Goal: Find specific page/section: Find specific page/section

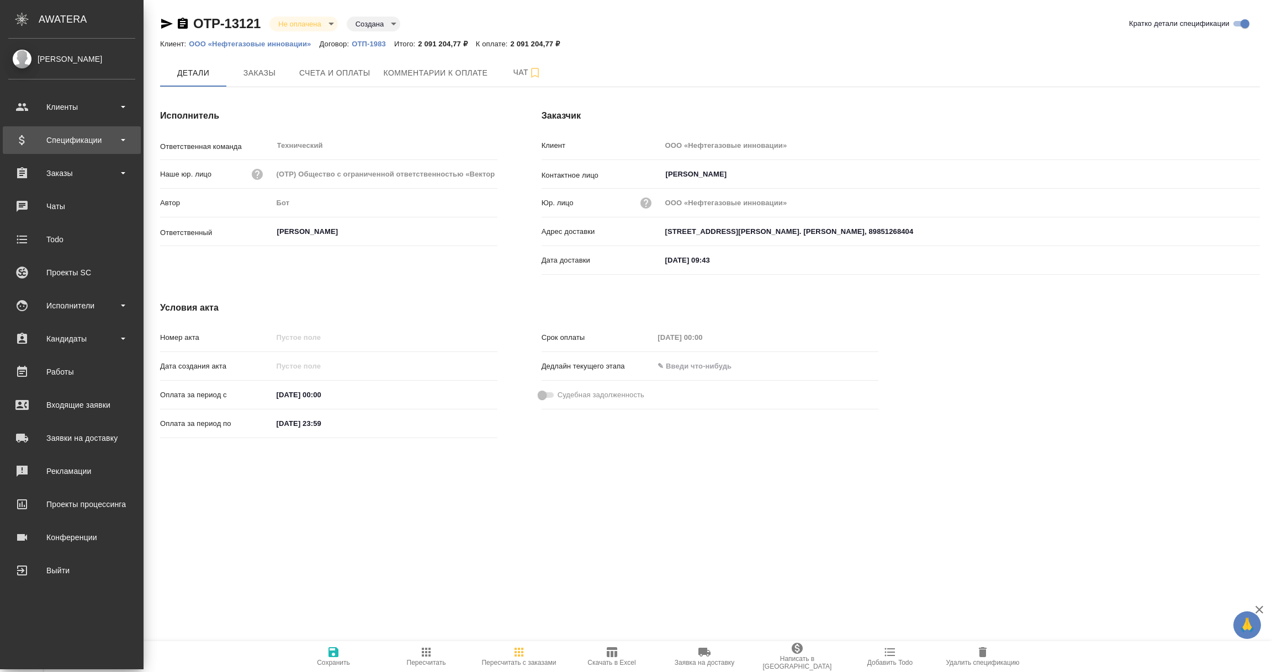
click at [55, 136] on div "Спецификации" at bounding box center [71, 140] width 127 height 17
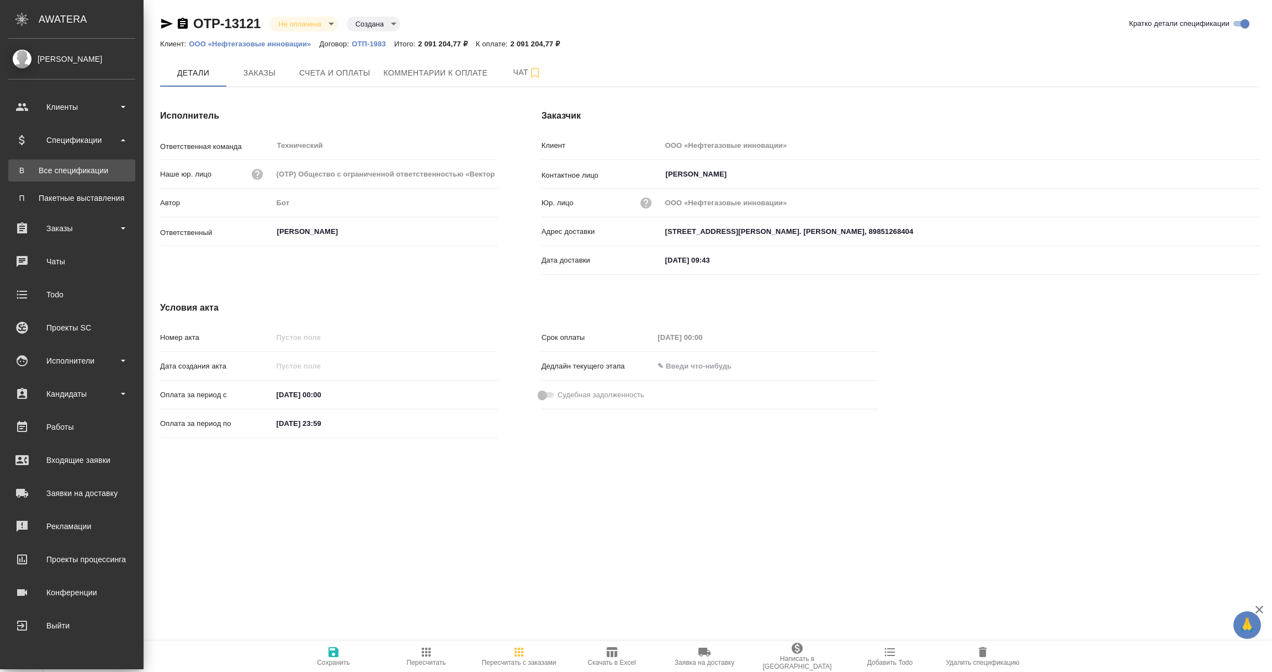
click at [46, 165] on div "Все спецификации" at bounding box center [72, 170] width 116 height 11
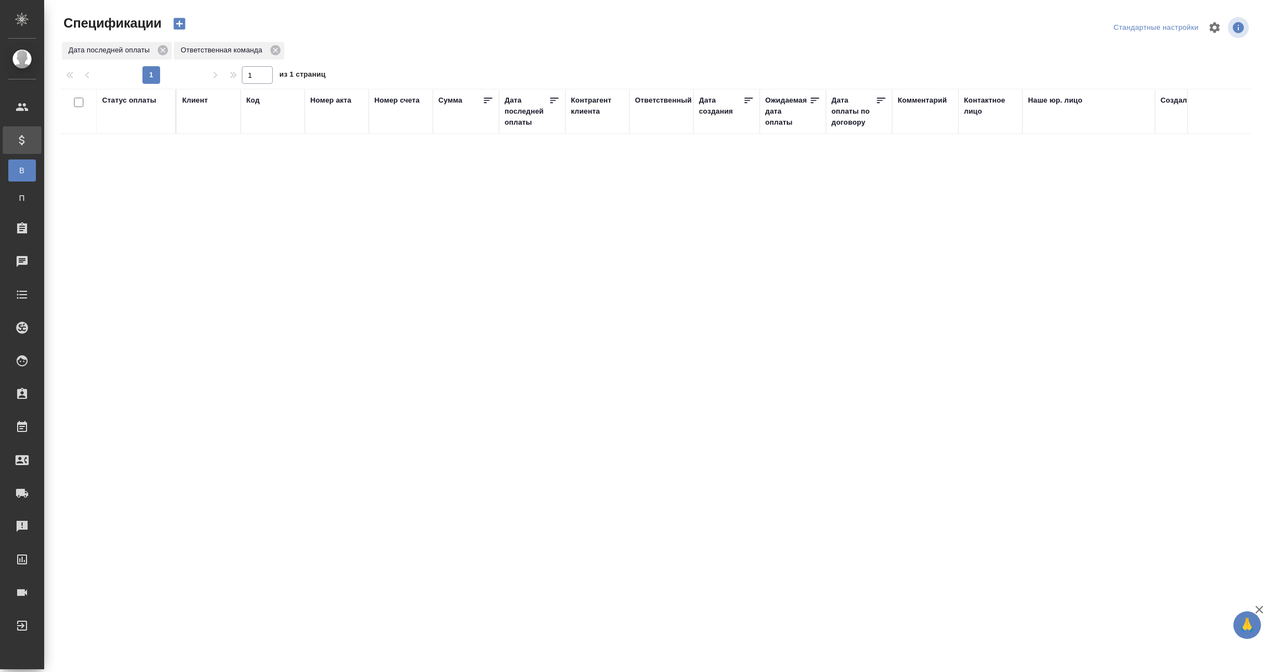
click at [515, 112] on div "Дата последней оплаты" at bounding box center [527, 111] width 44 height 33
click at [527, 142] on input "1.09-2.09" at bounding box center [535, 139] width 49 height 15
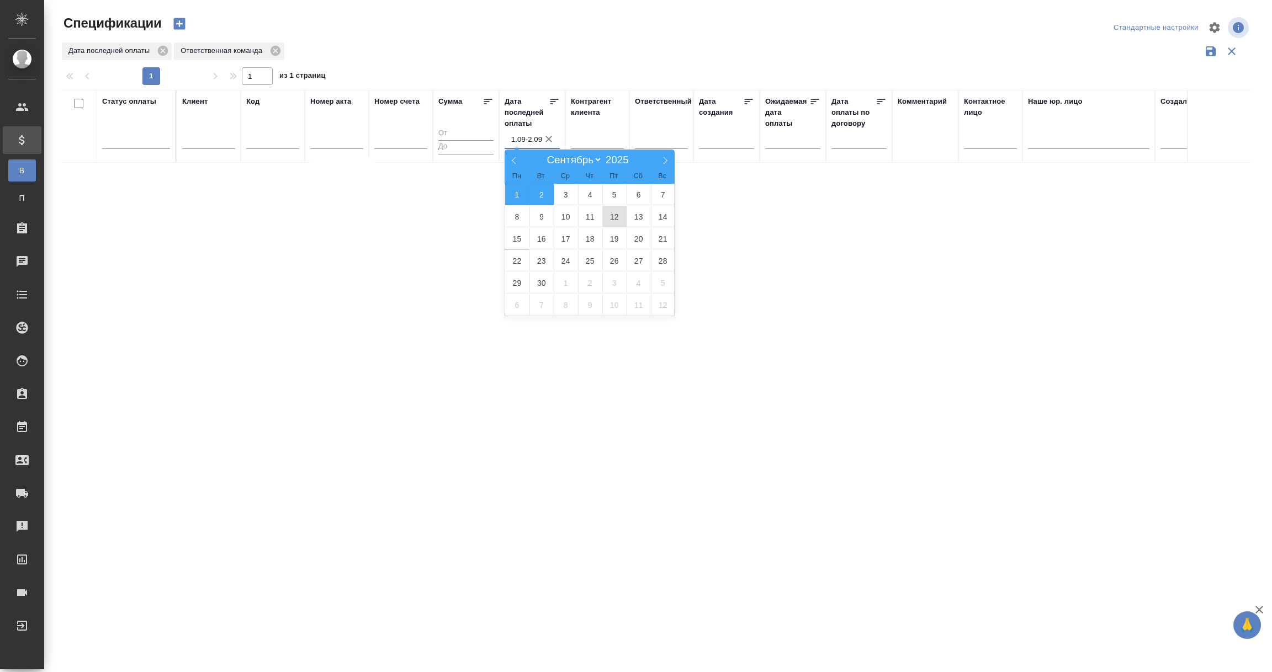
click at [612, 220] on span "12" at bounding box center [614, 217] width 24 height 22
click at [638, 216] on span "13" at bounding box center [639, 217] width 24 height 22
type div "[DATE]T21:00:00.000Z — [DATE]T21:00:00.000Z"
type input "12.09-13.09"
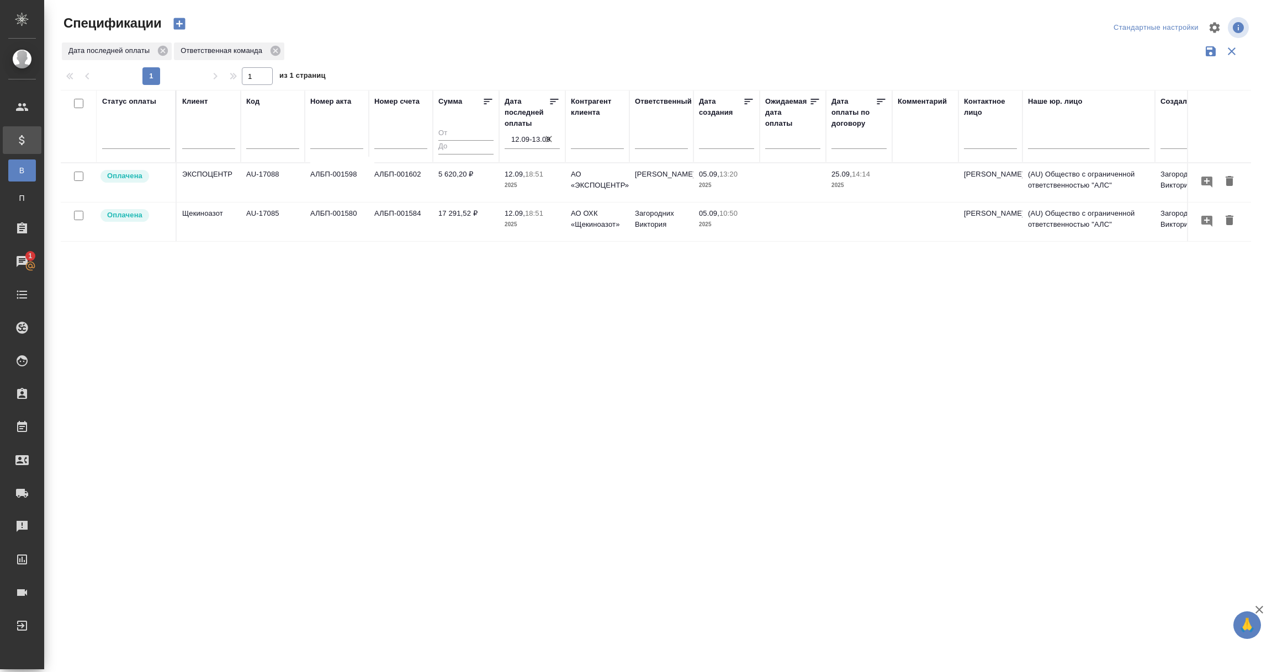
scroll to position [0, 242]
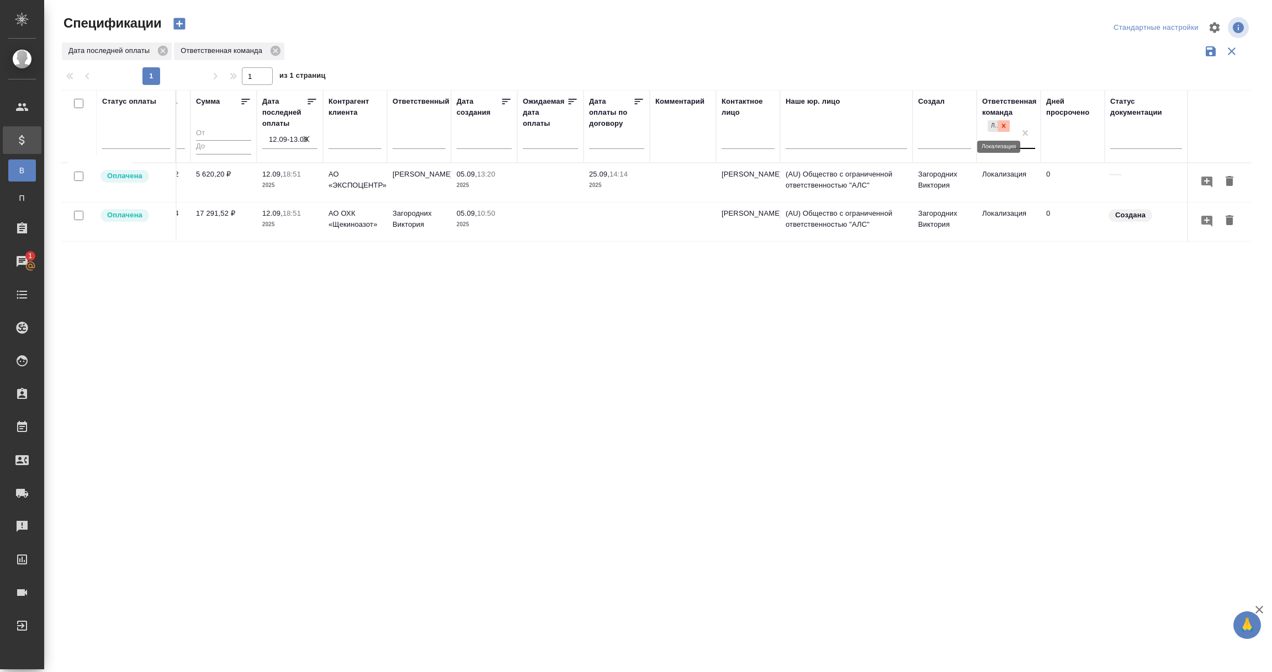
click at [1003, 125] on icon at bounding box center [1004, 126] width 4 height 4
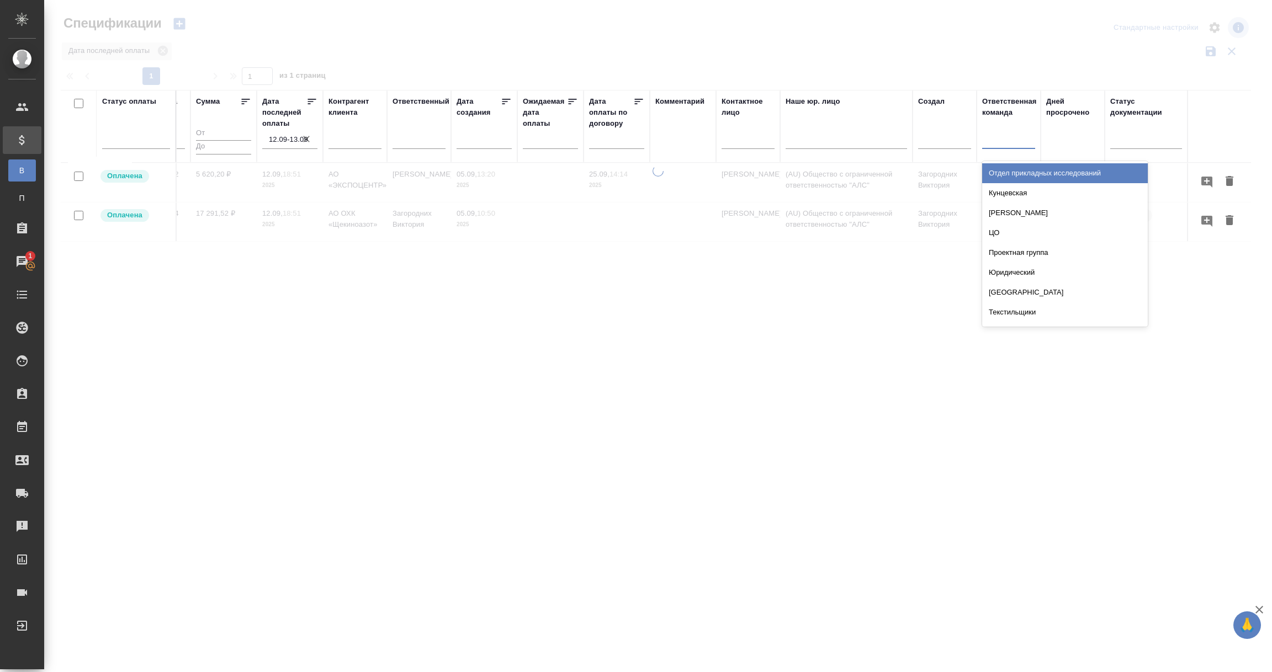
click at [997, 140] on div at bounding box center [1008, 138] width 53 height 16
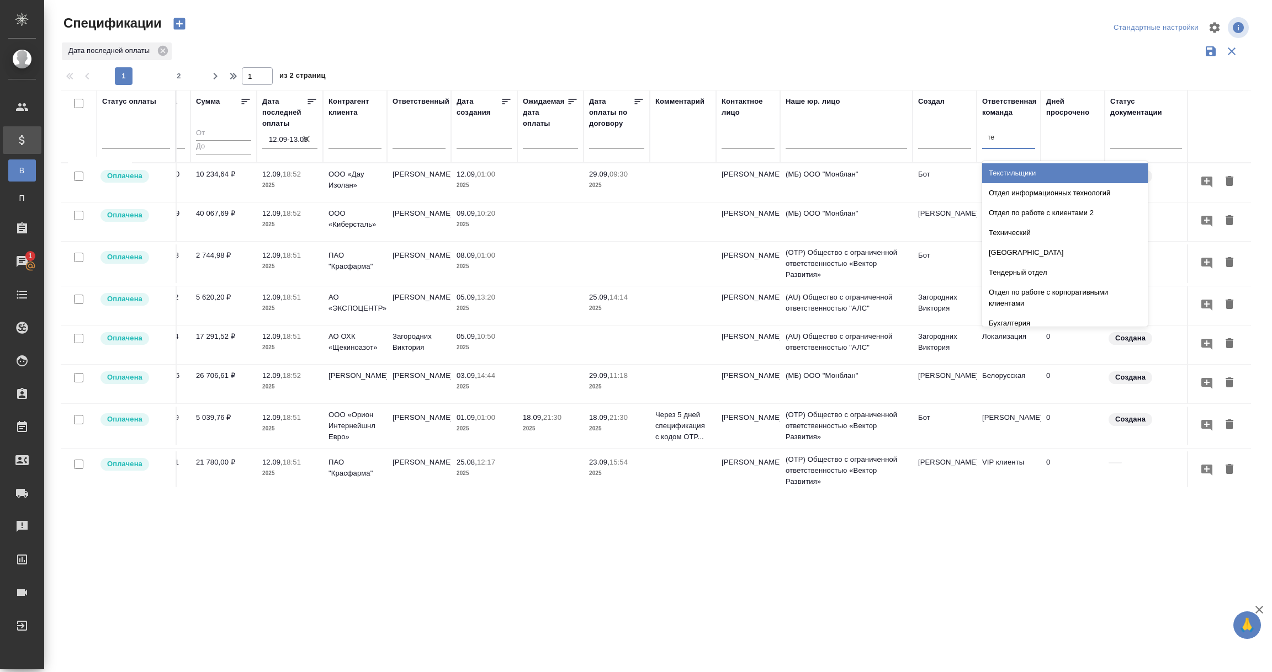
type input "тех"
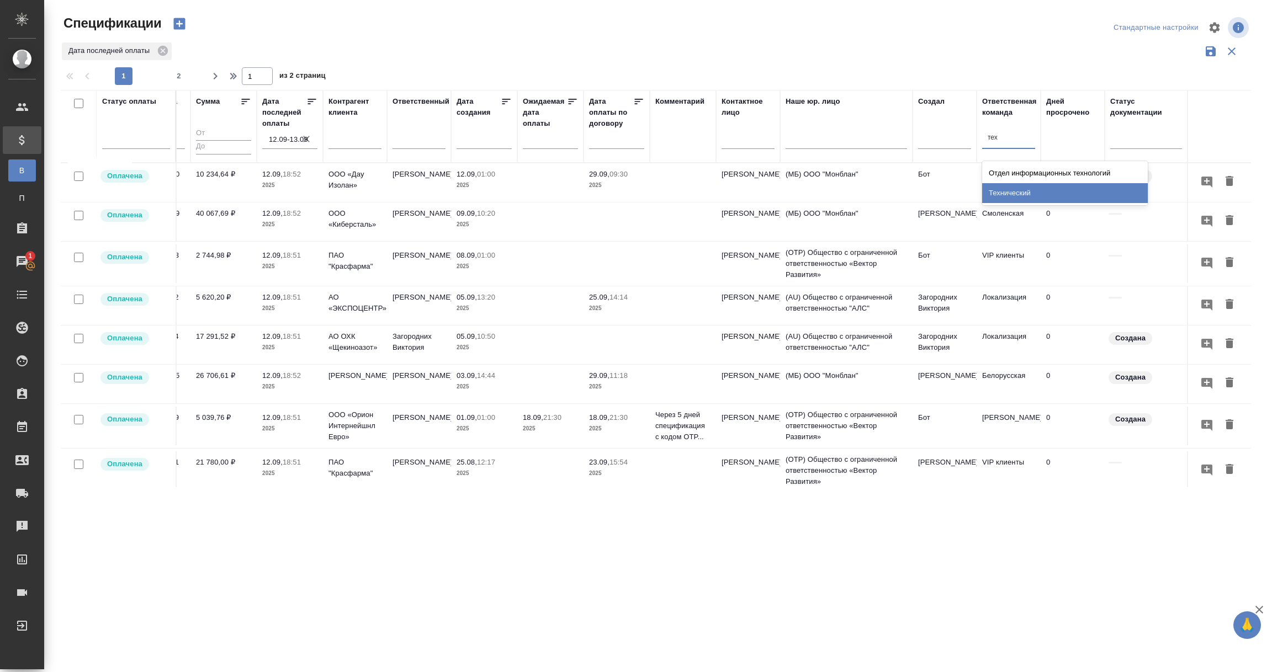
click at [1016, 193] on div "Технический" at bounding box center [1065, 193] width 166 height 20
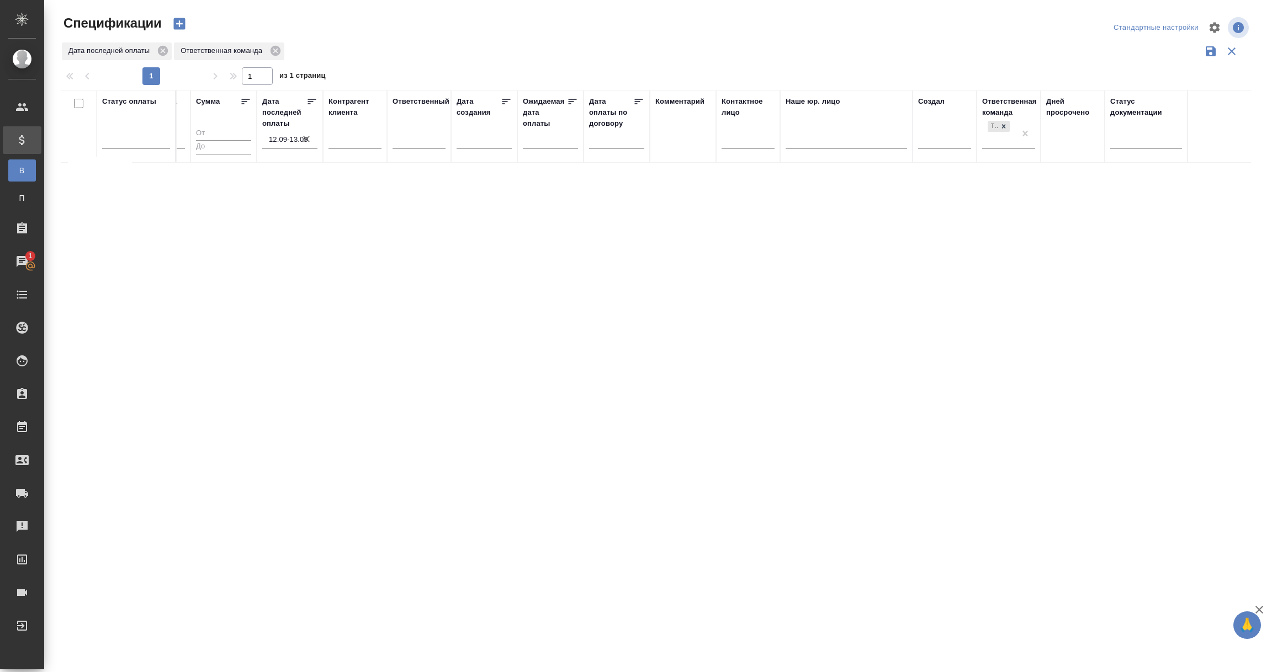
click at [522, 432] on div "Статус оплаты Клиент Код Номер акта Номер счета [PERSON_NAME] последней оплаты …" at bounding box center [656, 289] width 1190 height 398
